Goal: Check status: Check status

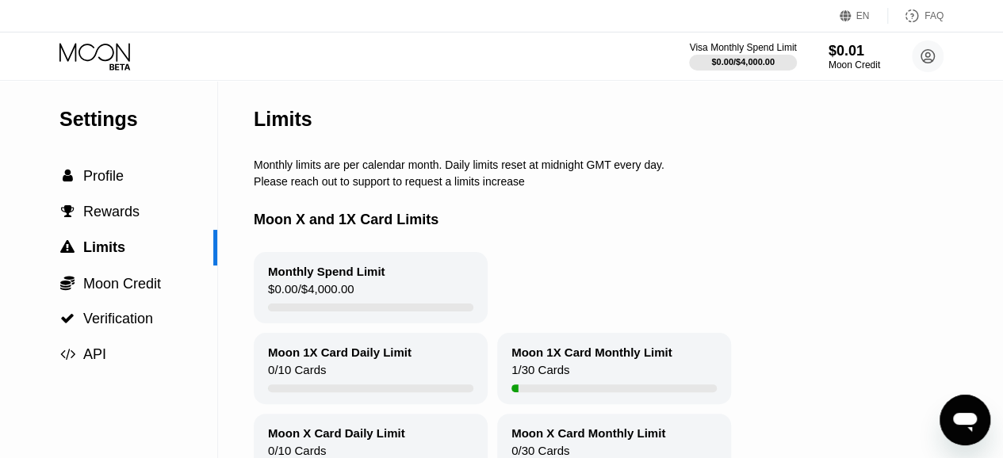
click at [105, 54] on icon at bounding box center [96, 57] width 74 height 28
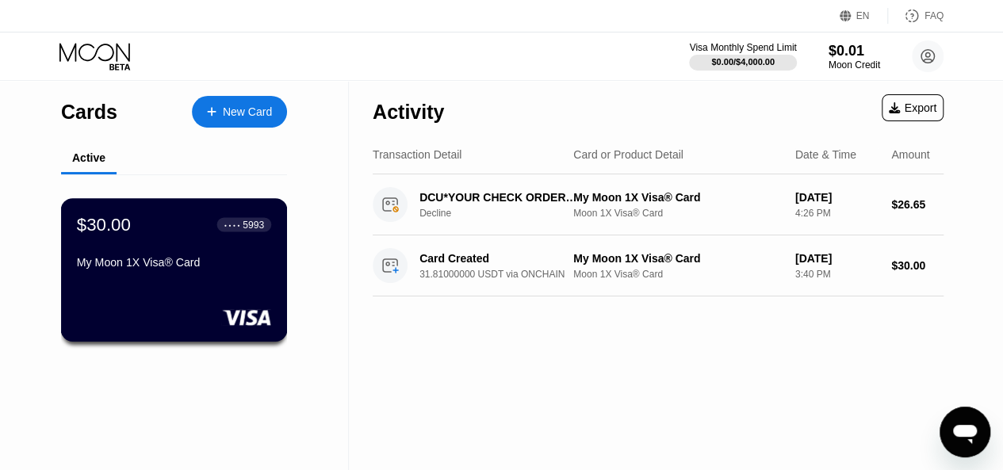
click at [163, 249] on div "$30.00 ● ● ● ● 5993 My Moon 1X Visa® Card" at bounding box center [174, 244] width 194 height 61
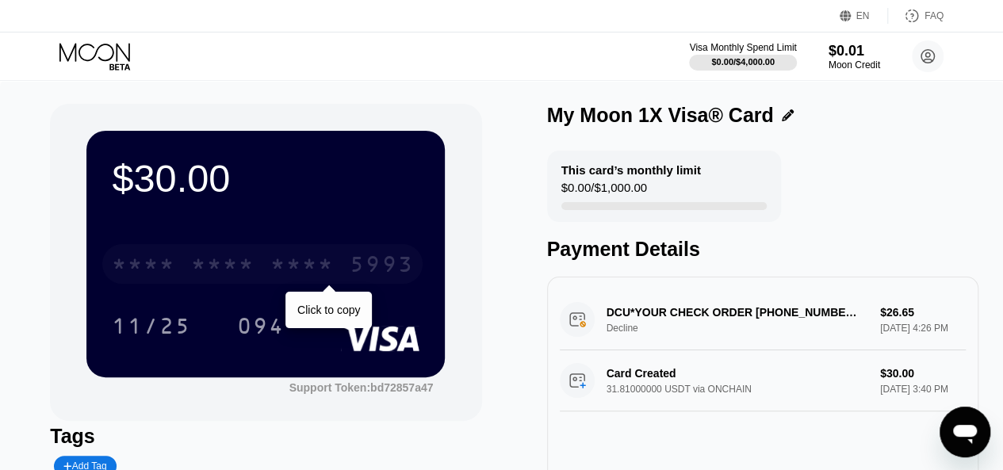
click at [152, 279] on div "* * * *" at bounding box center [143, 266] width 63 height 25
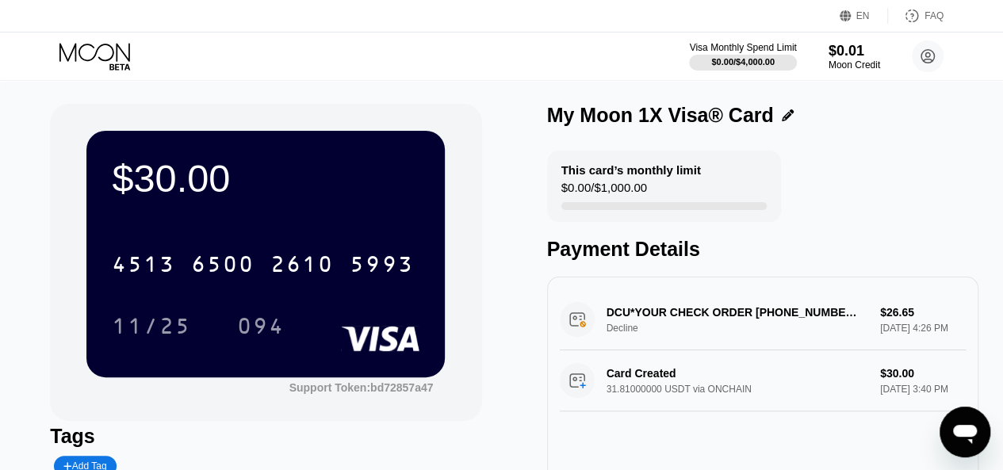
click at [103, 59] on icon at bounding box center [94, 52] width 71 height 18
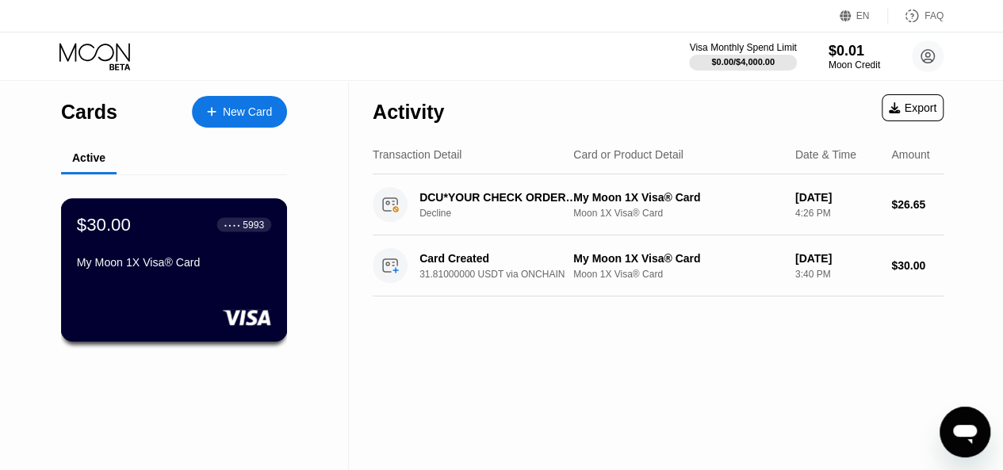
click at [171, 261] on div "My Moon 1X Visa® Card" at bounding box center [174, 262] width 194 height 13
